Goal: Information Seeking & Learning: Learn about a topic

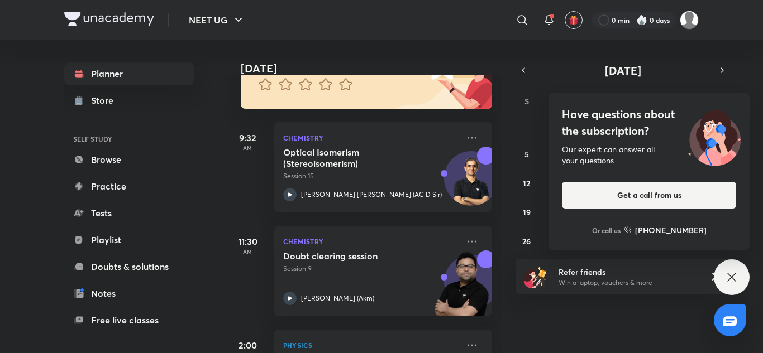
scroll to position [122, 0]
click at [729, 277] on icon at bounding box center [731, 277] width 13 height 13
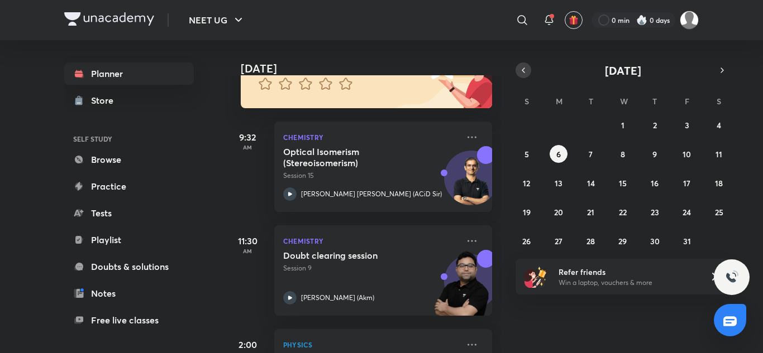
click at [521, 65] on icon "button" at bounding box center [523, 70] width 9 height 10
click at [588, 233] on button "30" at bounding box center [591, 241] width 18 height 18
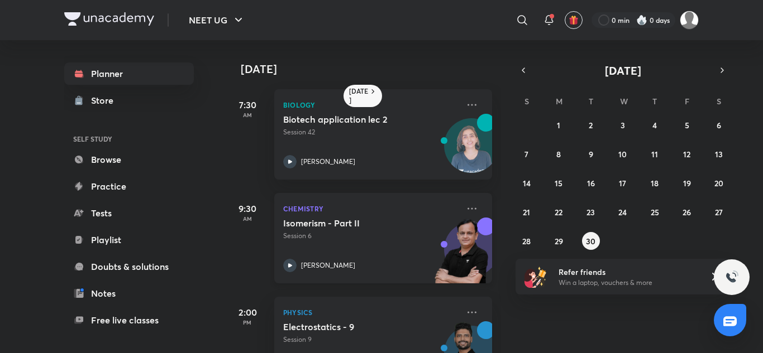
scroll to position [155, 0]
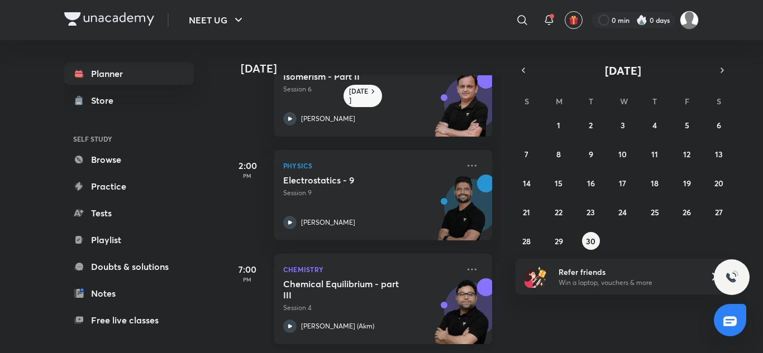
click at [351, 303] on p "Session 4" at bounding box center [370, 308] width 175 height 10
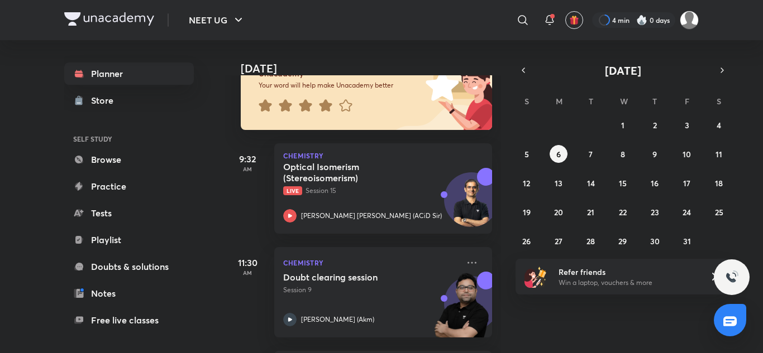
scroll to position [100, 0]
click at [344, 172] on h5 "Optical Isomerism (Stereoisomerism)" at bounding box center [352, 172] width 139 height 22
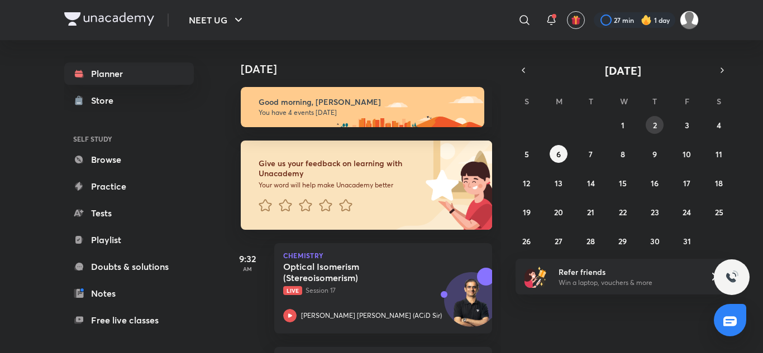
click at [655, 131] on button "2" at bounding box center [654, 125] width 18 height 18
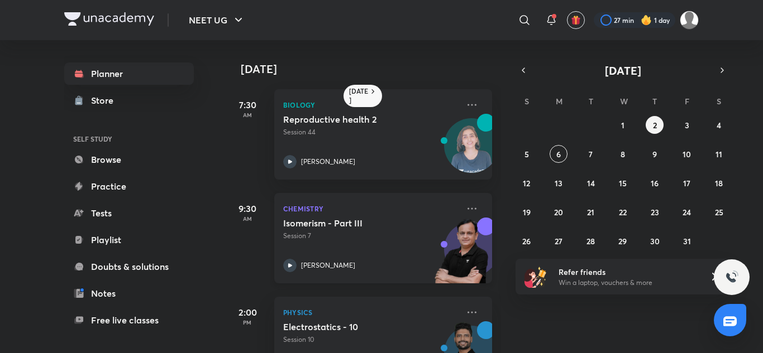
scroll to position [155, 0]
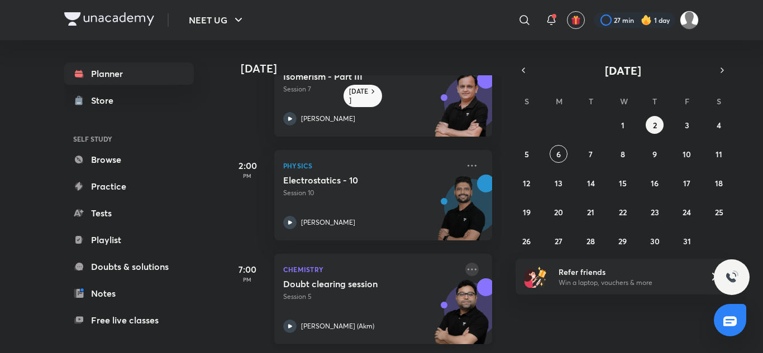
click at [465, 265] on icon at bounding box center [471, 269] width 13 height 13
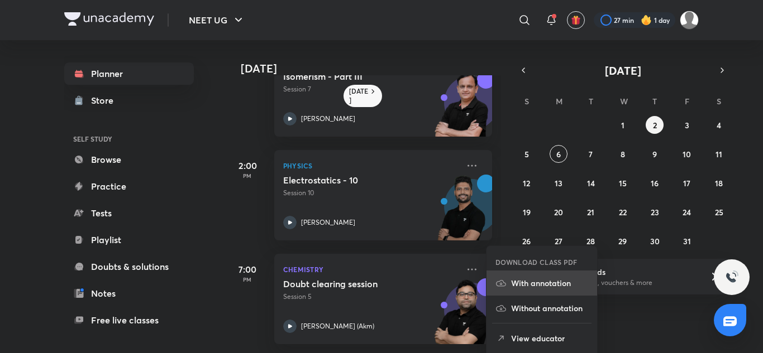
click at [512, 277] on p "With annotation" at bounding box center [549, 283] width 77 height 12
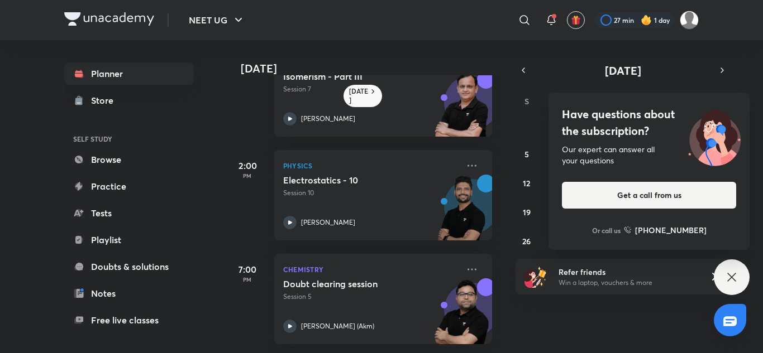
click at [726, 275] on icon at bounding box center [731, 277] width 13 height 13
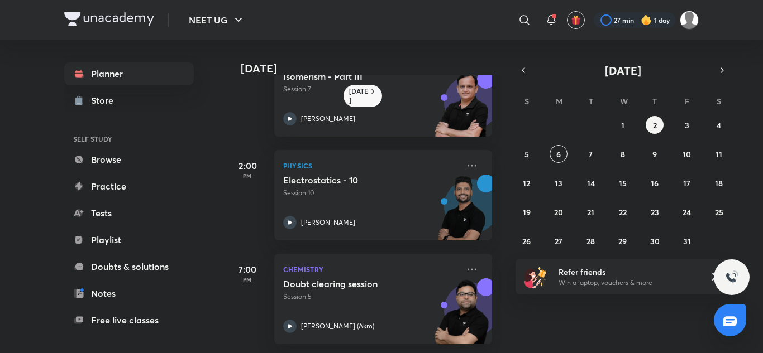
click at [710, 119] on div "28 29 30 1 2 3 4 5 6 7 8 9 10 11 12 13 14 15 16 17 18 19 20 21 22 23 24 25 26 2…" at bounding box center [622, 183] width 214 height 134
click at [716, 122] on button "4" at bounding box center [719, 125] width 18 height 18
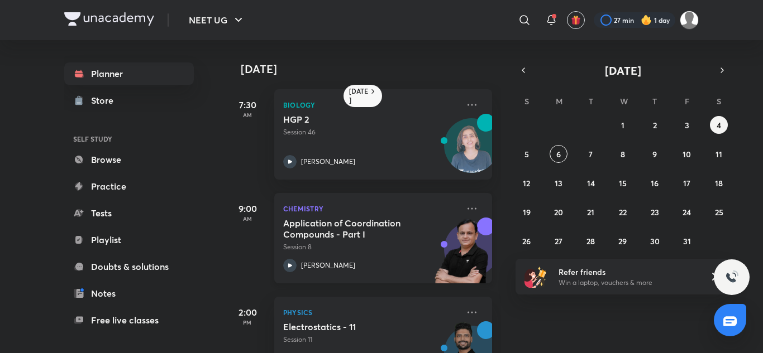
scroll to position [259, 0]
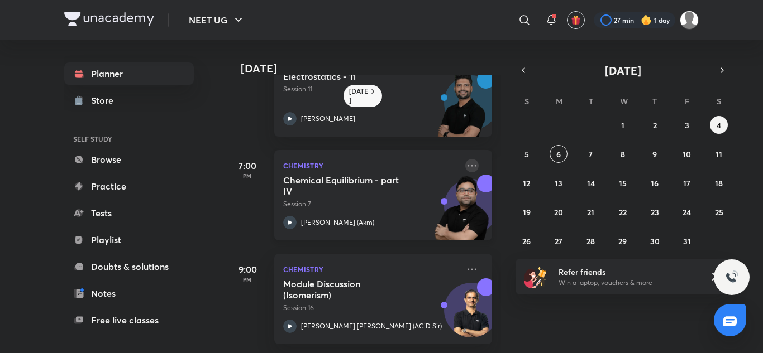
click at [465, 159] on icon at bounding box center [471, 165] width 13 height 13
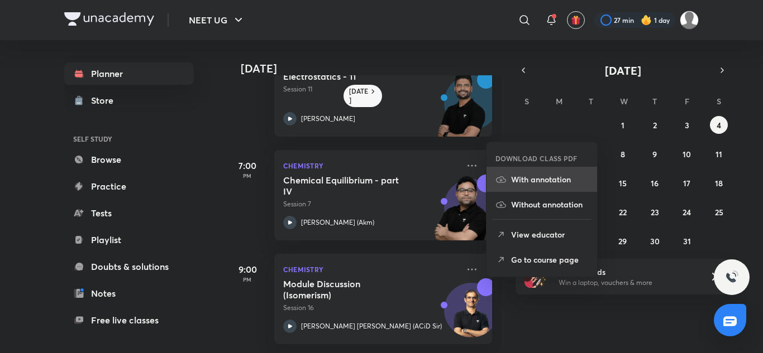
click at [523, 181] on p "With annotation" at bounding box center [549, 180] width 77 height 12
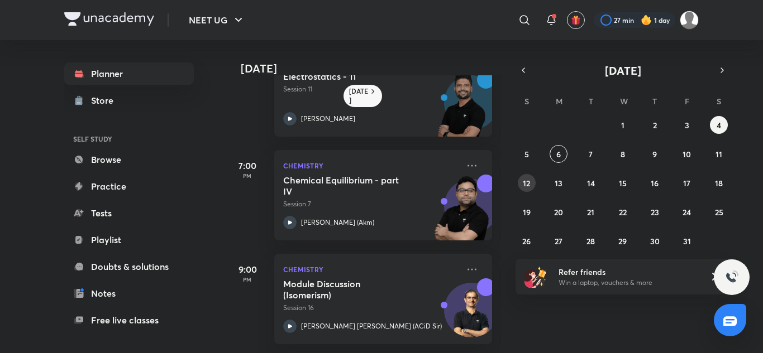
click at [523, 181] on abbr "12" at bounding box center [526, 183] width 7 height 11
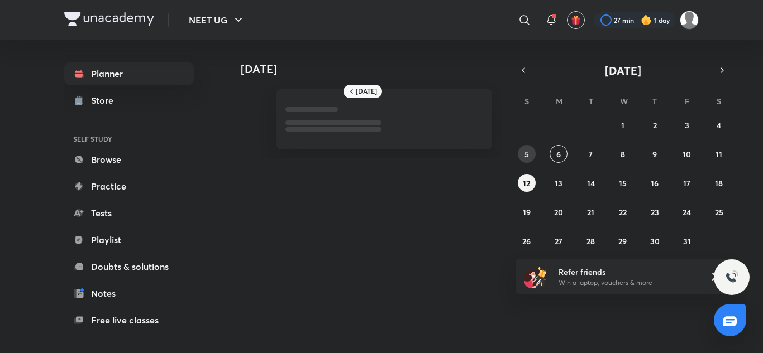
click at [530, 149] on button "5" at bounding box center [527, 154] width 18 height 18
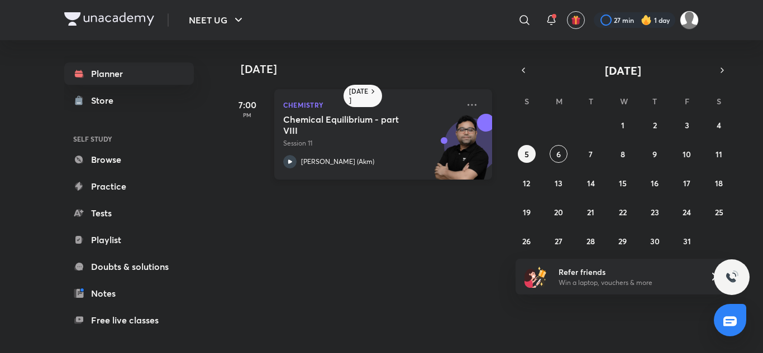
click at [472, 106] on div "Chemistry Chemical Equilibrium - part VIII Session 11 Ajay Mishra (Akm)" at bounding box center [383, 134] width 218 height 90
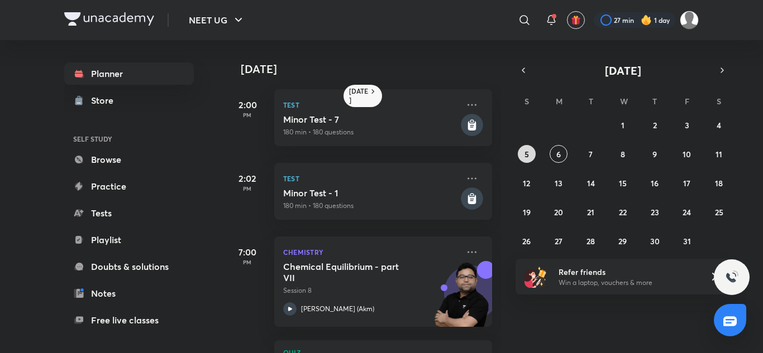
click at [522, 160] on button "5" at bounding box center [527, 154] width 18 height 18
click at [467, 253] on icon at bounding box center [471, 252] width 9 height 2
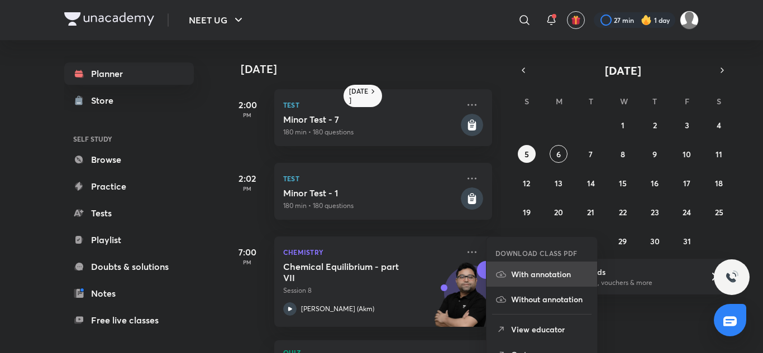
click at [511, 271] on p "With annotation" at bounding box center [549, 275] width 77 height 12
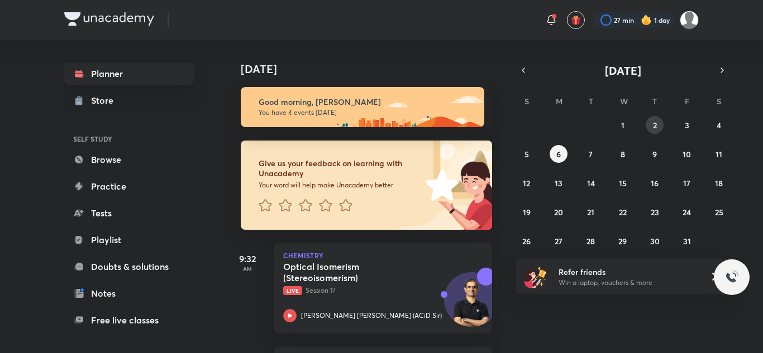
click at [654, 128] on abbr "2" at bounding box center [655, 125] width 4 height 11
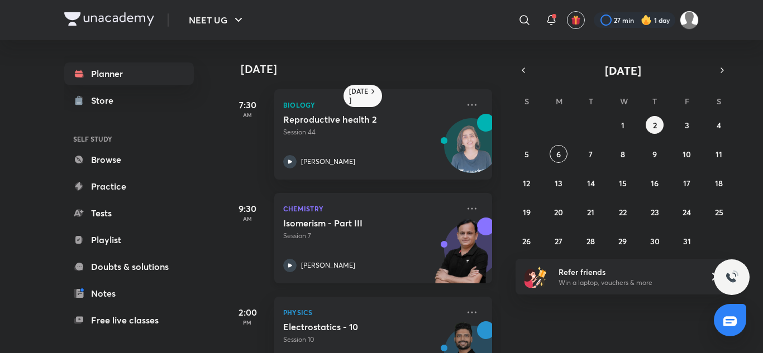
scroll to position [155, 0]
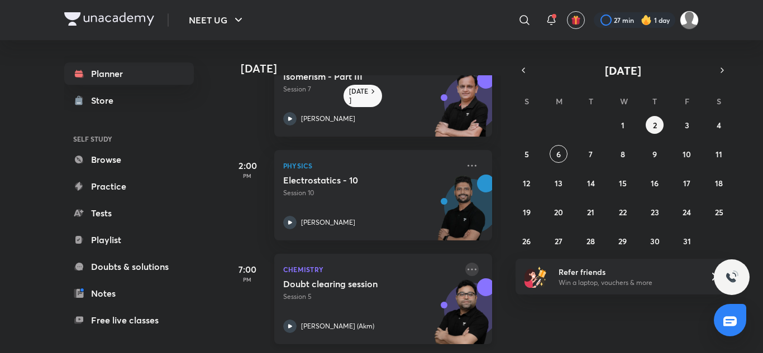
click at [465, 263] on icon at bounding box center [471, 269] width 13 height 13
click at [256, 254] on div "7:00 PM" at bounding box center [247, 299] width 45 height 90
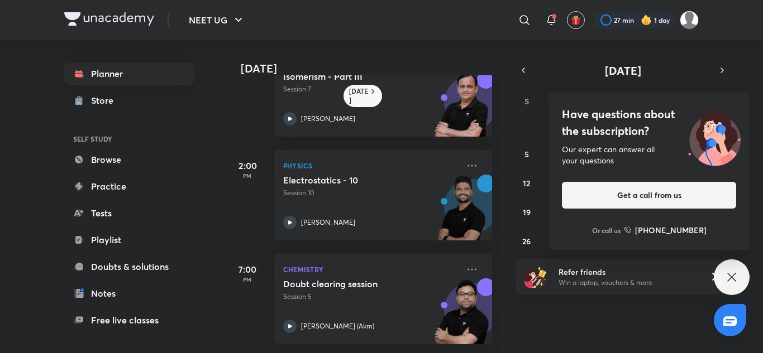
click at [739, 277] on div "Have questions about the subscription? Our expert can answer all your questions…" at bounding box center [731, 278] width 36 height 36
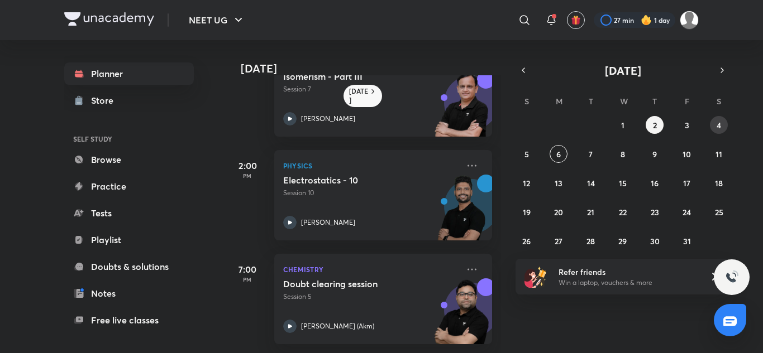
click at [713, 122] on button "4" at bounding box center [719, 125] width 18 height 18
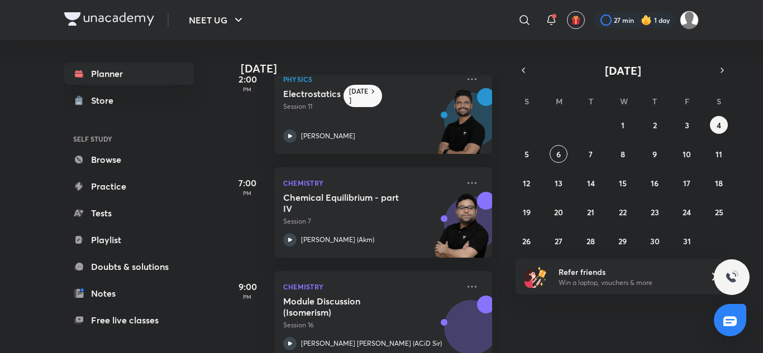
scroll to position [259, 0]
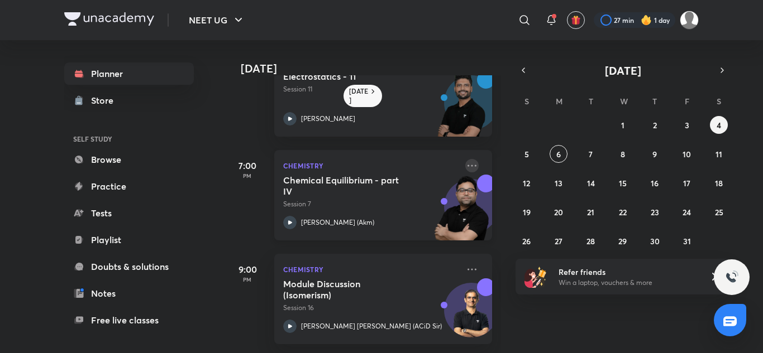
click at [466, 159] on icon at bounding box center [471, 165] width 13 height 13
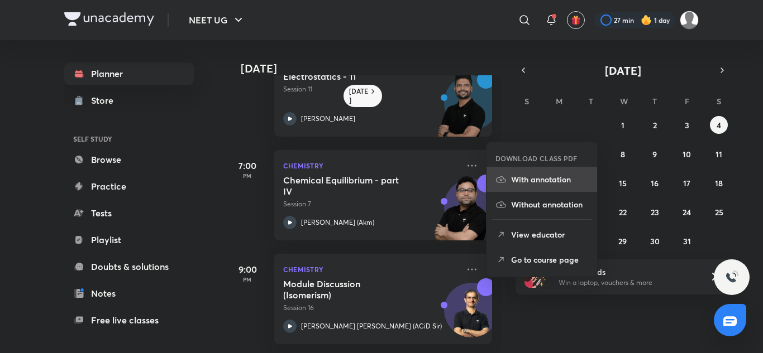
click at [527, 176] on p "With annotation" at bounding box center [549, 180] width 77 height 12
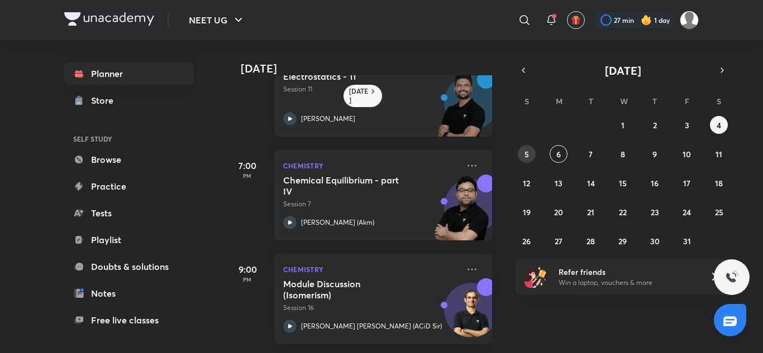
click at [530, 160] on button "5" at bounding box center [527, 154] width 18 height 18
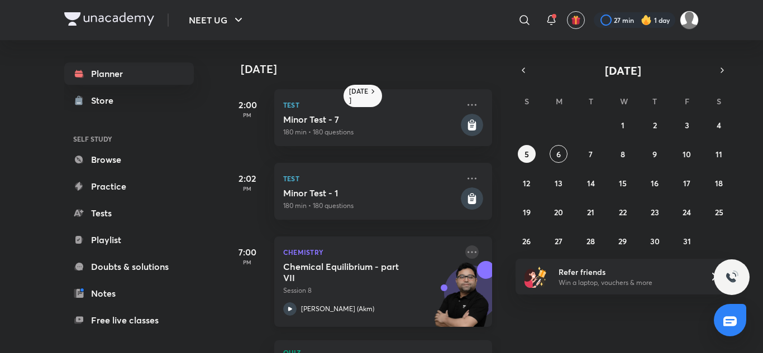
click at [467, 254] on icon at bounding box center [471, 252] width 13 height 13
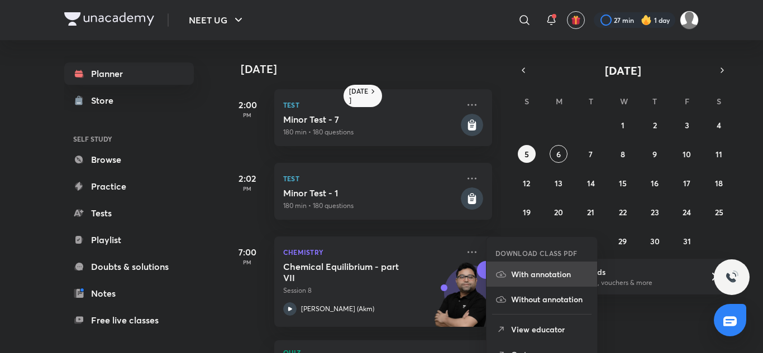
click at [510, 274] on li "With annotation" at bounding box center [541, 274] width 111 height 25
